Goal: Task Accomplishment & Management: Manage account settings

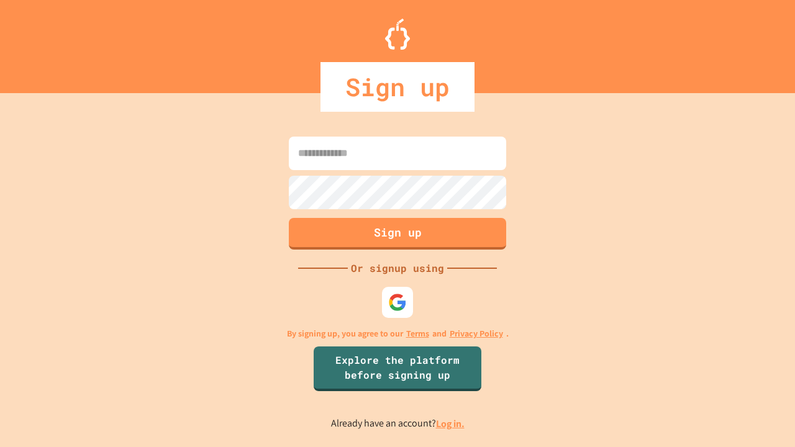
click at [451, 424] on link "Log in." at bounding box center [450, 424] width 29 height 13
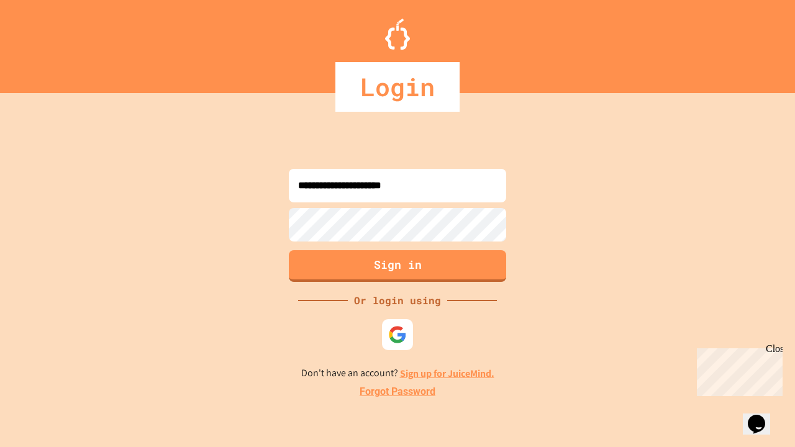
type input "**********"
